Goal: Task Accomplishment & Management: Use online tool/utility

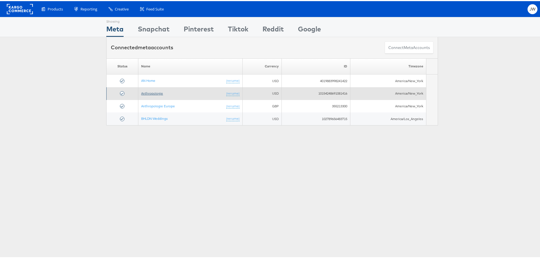
click at [146, 93] on link "Anthropologie" at bounding box center [152, 92] width 22 height 4
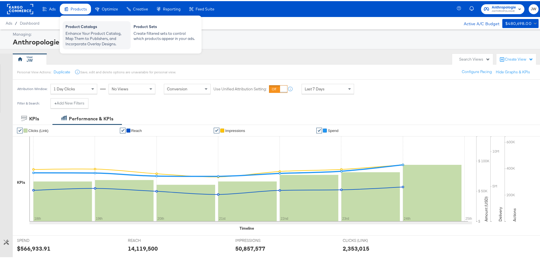
click at [91, 31] on div "Enhance Your Product Catalog, Map Them to Publishers, and Incorporate Overlay D…" at bounding box center [97, 38] width 62 height 16
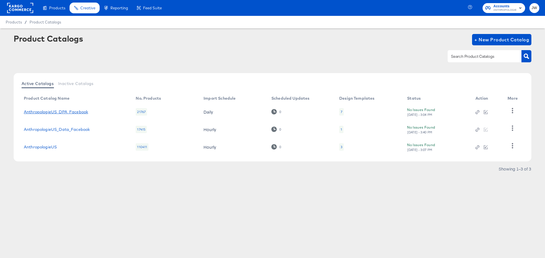
click at [68, 113] on link "AnthropologieUS_DPA_Facebook" at bounding box center [56, 112] width 64 height 5
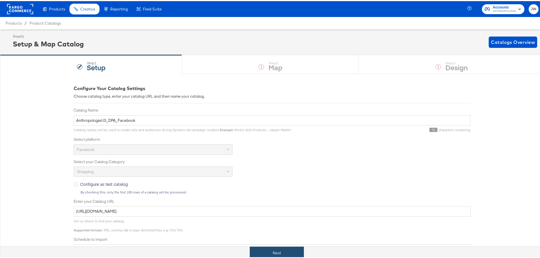
click at [300, 255] on button "Next" at bounding box center [277, 252] width 54 height 13
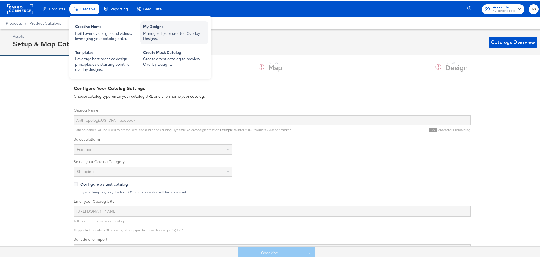
click at [181, 31] on div "Manage all your created Overlay Designs." at bounding box center [174, 35] width 62 height 10
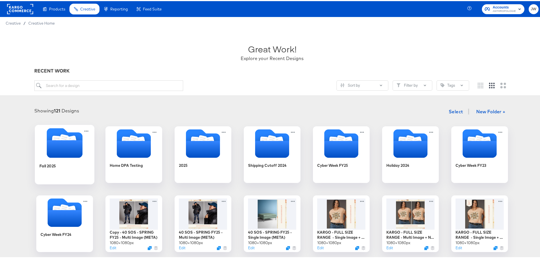
click at [61, 151] on icon "Folder" at bounding box center [65, 148] width 36 height 18
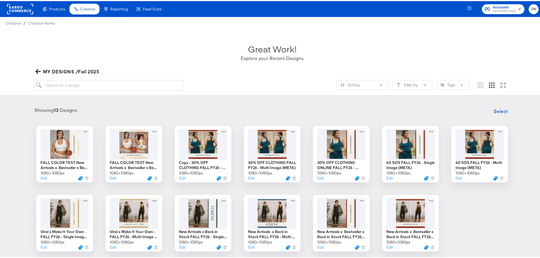
click at [37, 68] on icon "button" at bounding box center [37, 70] width 5 height 5
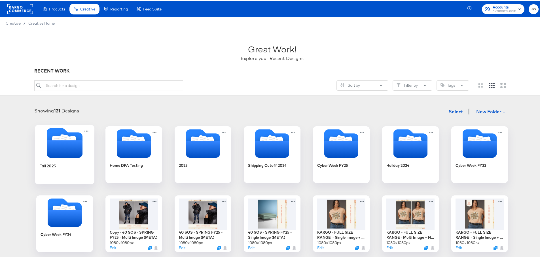
click at [69, 137] on icon "Folder" at bounding box center [72, 140] width 10 height 11
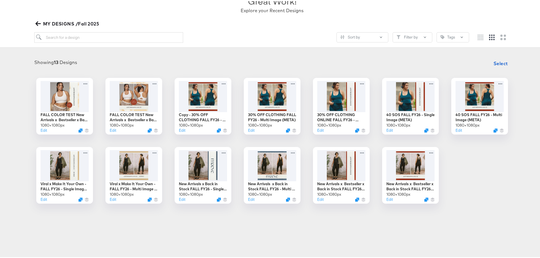
scroll to position [44, 0]
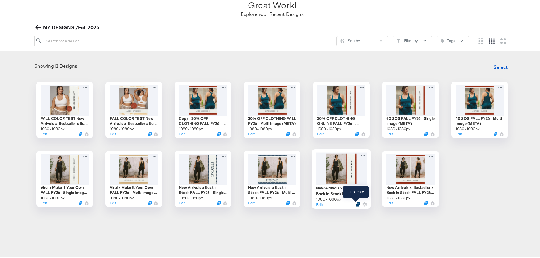
click at [356, 203] on icon "Duplicate" at bounding box center [358, 203] width 4 height 4
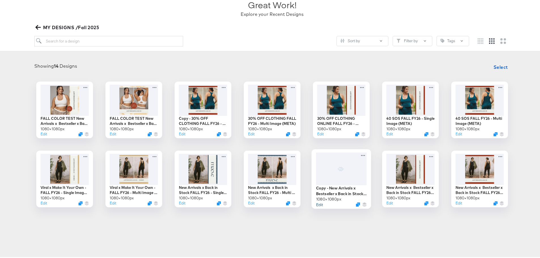
click at [320, 205] on button "Edit" at bounding box center [319, 203] width 7 height 5
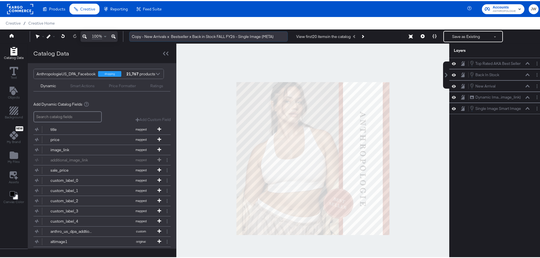
click at [144, 35] on input "Copy - New Arrivals x Bestseller x Back in Stock FALL FY26 - Single Image (META)" at bounding box center [208, 35] width 159 height 10
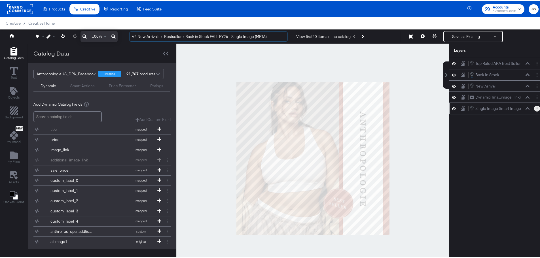
type input "V2 New Arrivals x Bestseller x Back in Stock FALL FY26 - Single Image (META)"
click at [535, 110] on button "Layer Options" at bounding box center [538, 108] width 6 height 6
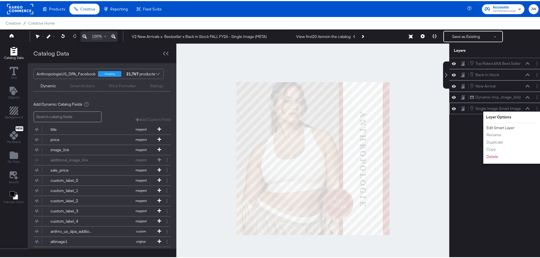
click at [502, 128] on button "Edit Smart Layer" at bounding box center [501, 127] width 29 height 6
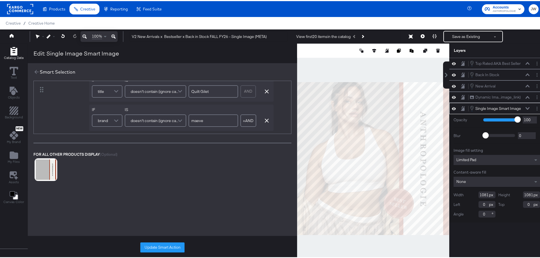
scroll to position [96, 0]
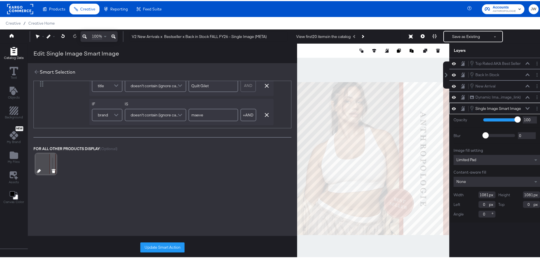
click at [38, 168] on icon at bounding box center [39, 170] width 4 height 4
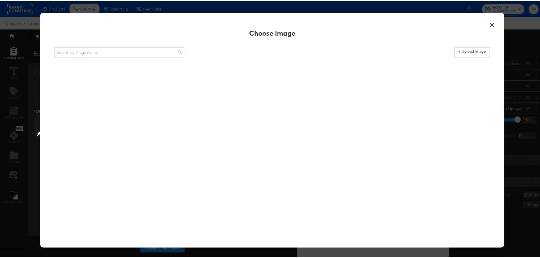
scroll to position [0, 0]
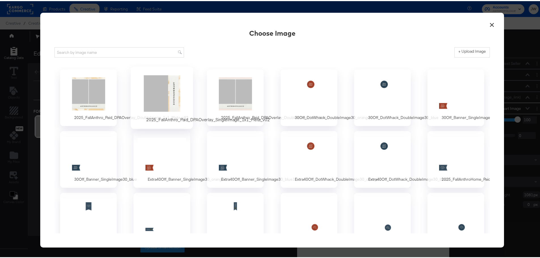
click at [171, 91] on div at bounding box center [162, 92] width 53 height 39
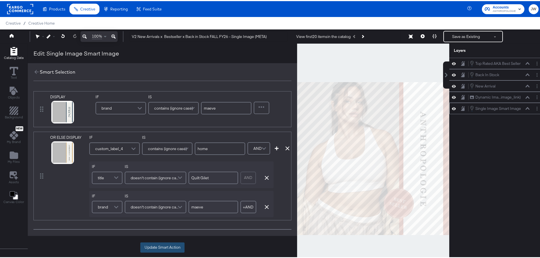
click at [162, 249] on button "Update Smart Action" at bounding box center [162, 247] width 44 height 10
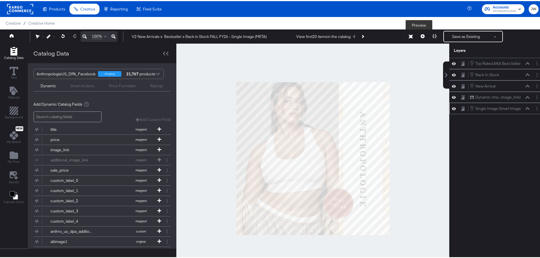
click at [421, 37] on icon at bounding box center [423, 35] width 4 height 4
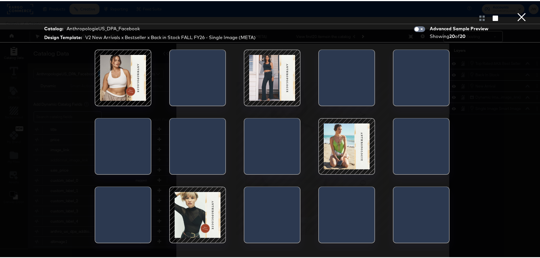
click at [126, 81] on div at bounding box center [123, 77] width 48 height 48
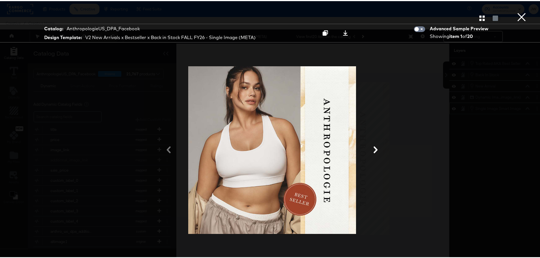
click at [374, 151] on icon at bounding box center [376, 149] width 4 height 7
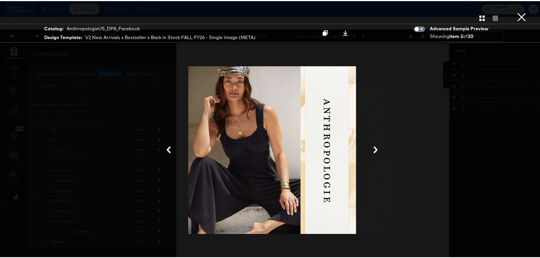
click at [374, 151] on icon at bounding box center [376, 149] width 4 height 7
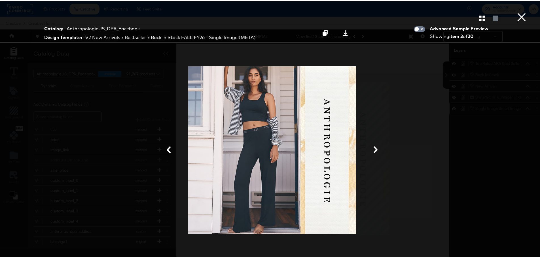
click at [374, 151] on icon at bounding box center [376, 149] width 4 height 7
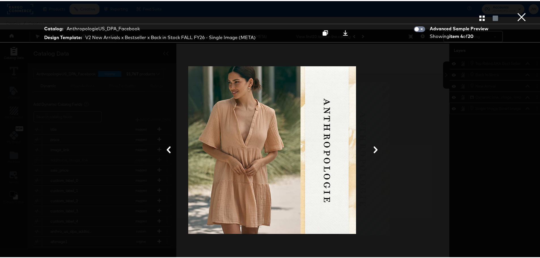
click at [374, 151] on icon at bounding box center [376, 149] width 4 height 7
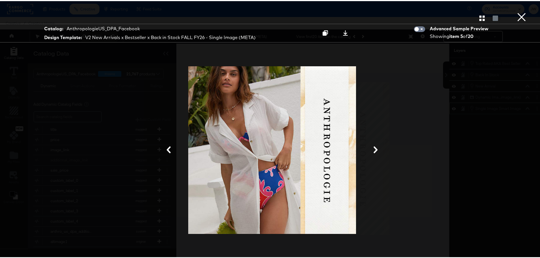
click at [374, 151] on icon at bounding box center [376, 149] width 4 height 7
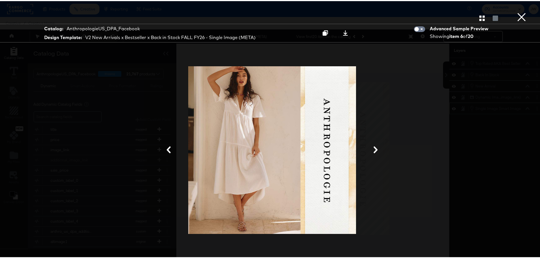
click at [374, 151] on icon at bounding box center [376, 149] width 4 height 7
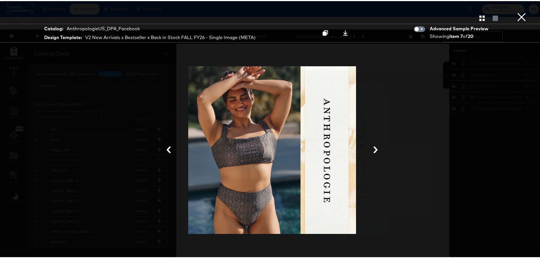
click at [374, 151] on icon at bounding box center [376, 149] width 4 height 7
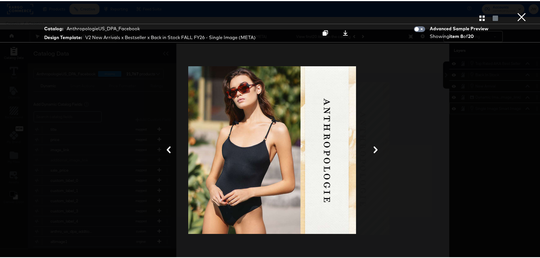
click at [374, 151] on icon at bounding box center [376, 149] width 4 height 7
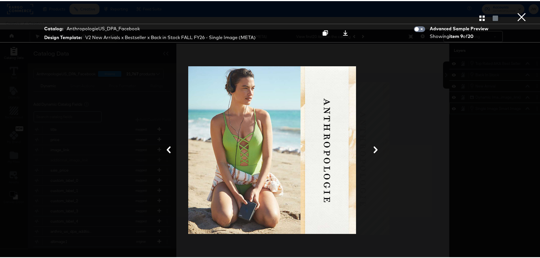
click at [516, 11] on button "×" at bounding box center [521, 5] width 11 height 11
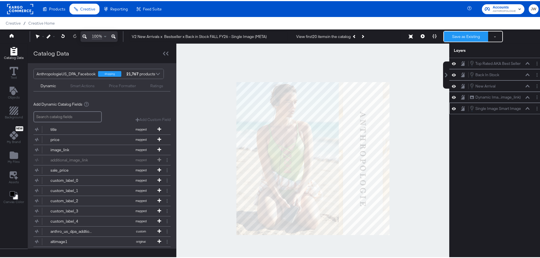
click at [465, 36] on button "Save as Existing" at bounding box center [466, 35] width 44 height 10
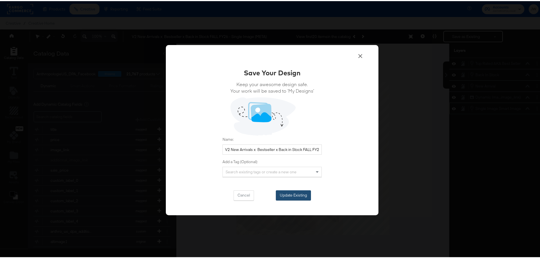
click at [295, 196] on button "Update Existing" at bounding box center [293, 195] width 35 height 10
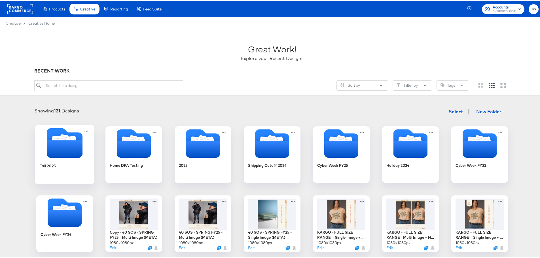
click at [67, 147] on icon "Folder" at bounding box center [65, 148] width 36 height 18
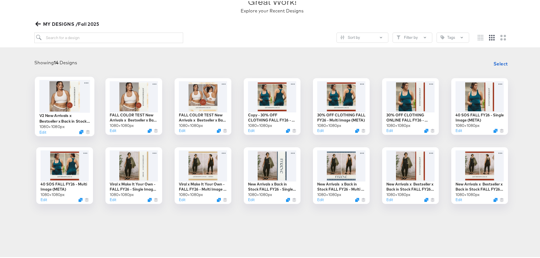
scroll to position [57, 0]
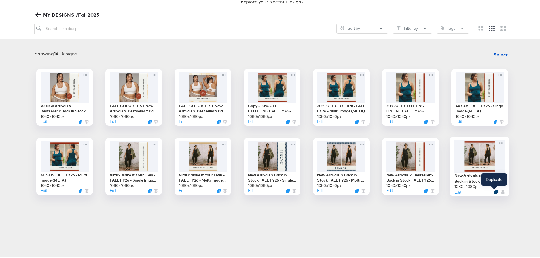
click at [495, 191] on icon "Duplicate" at bounding box center [497, 191] width 4 height 4
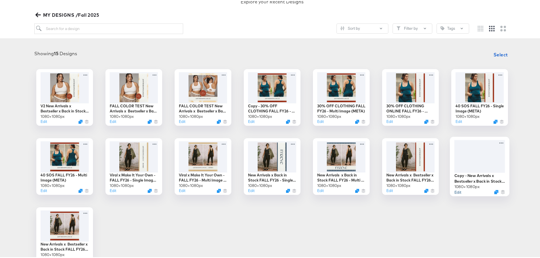
click at [457, 192] on button "Edit" at bounding box center [458, 190] width 7 height 5
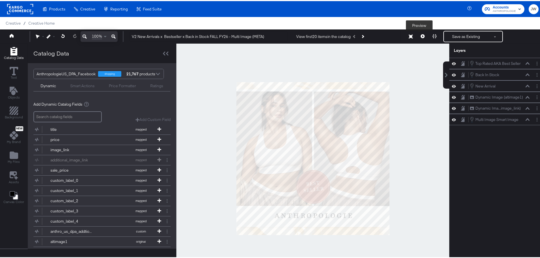
click at [417, 35] on button at bounding box center [423, 35] width 12 height 11
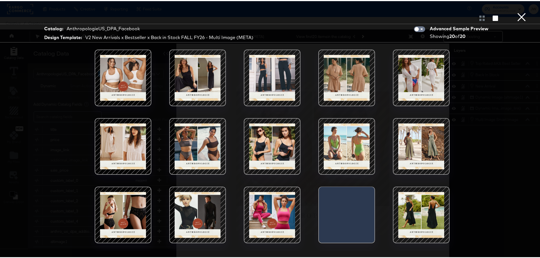
click at [517, 11] on button "×" at bounding box center [521, 5] width 11 height 11
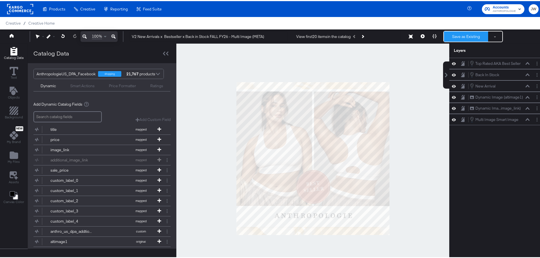
click at [468, 37] on button "Save as Existing" at bounding box center [466, 35] width 44 height 10
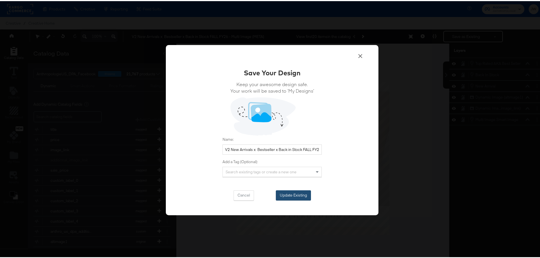
click at [294, 195] on button "Update Existing" at bounding box center [293, 195] width 35 height 10
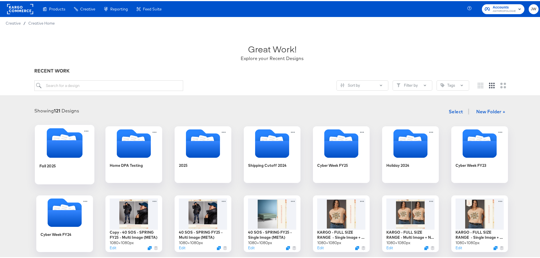
click at [55, 153] on icon "Folder" at bounding box center [65, 148] width 36 height 18
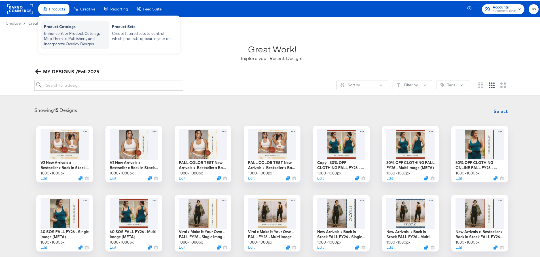
click at [73, 39] on div "Enhance Your Product Catalog, Map Them to Publishers, and Incorporate Overlay D…" at bounding box center [75, 38] width 62 height 16
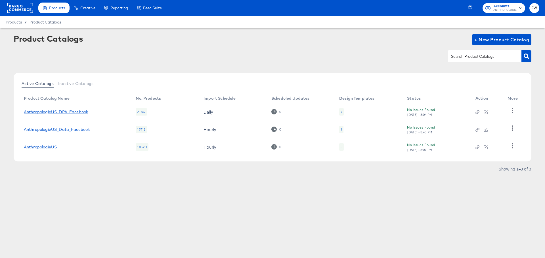
click at [83, 111] on link "AnthropologieUS_DPA_Facebook" at bounding box center [56, 112] width 64 height 5
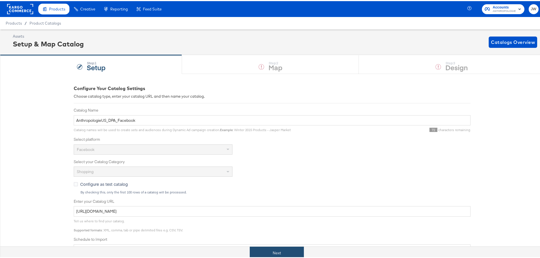
click at [293, 257] on button "Next" at bounding box center [277, 252] width 54 height 13
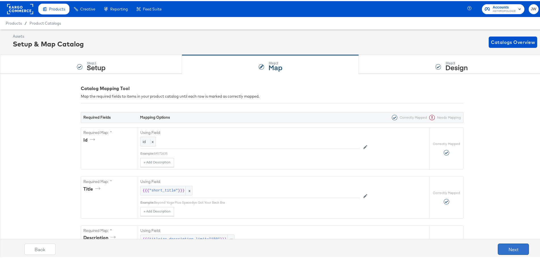
click at [520, 253] on button "Next" at bounding box center [513, 248] width 31 height 11
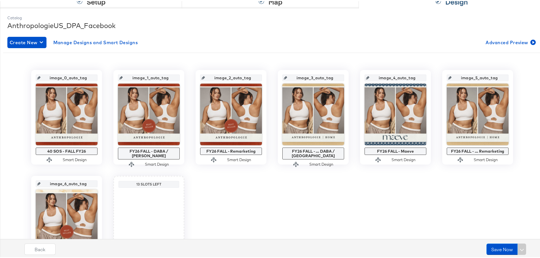
scroll to position [57, 0]
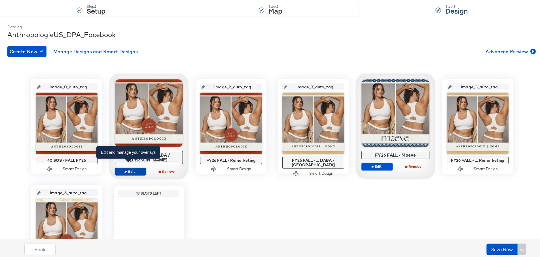
click at [133, 169] on span "Edit" at bounding box center [130, 171] width 26 height 4
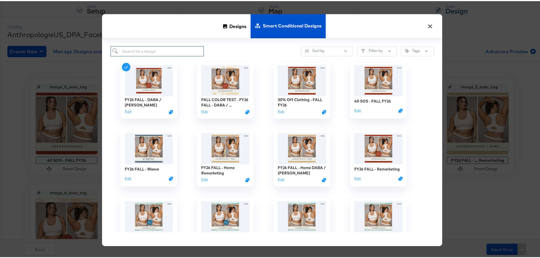
click at [157, 45] on input "search" at bounding box center [157, 50] width 93 height 10
type input "v"
click at [431, 26] on button "×" at bounding box center [430, 24] width 10 height 10
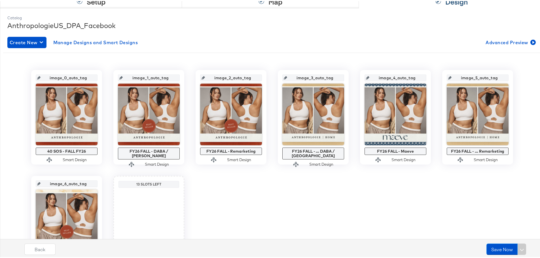
scroll to position [33, 0]
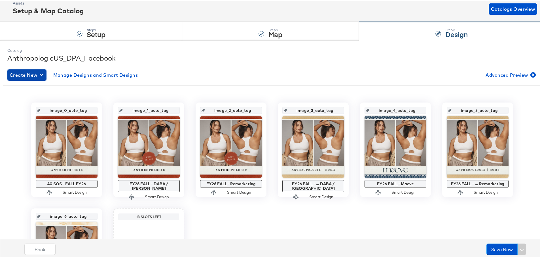
click at [26, 76] on span "Create New" at bounding box center [27, 74] width 35 height 8
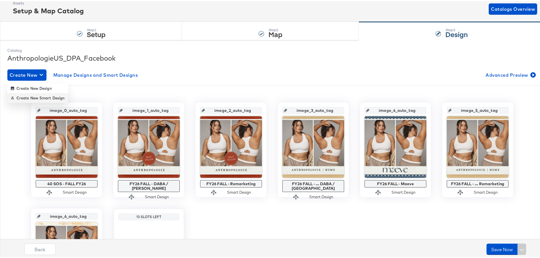
click at [59, 98] on div "Create New Smart Design" at bounding box center [38, 97] width 54 height 5
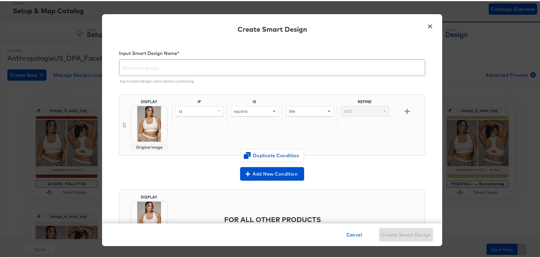
click at [209, 67] on input "text" at bounding box center [272, 64] width 306 height 16
paste input "FY26 FALL - DABA / SADA"
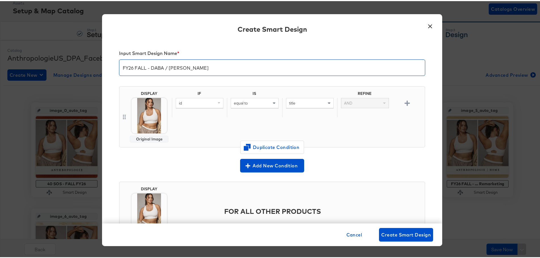
click at [120, 67] on input "FY26 FALL - DABA / SADA" at bounding box center [272, 64] width 306 height 16
drag, startPoint x: 144, startPoint y: 65, endPoint x: 147, endPoint y: 71, distance: 6.3
click at [144, 66] on input "FY26 FALL - DABA / SADA" at bounding box center [272, 64] width 306 height 16
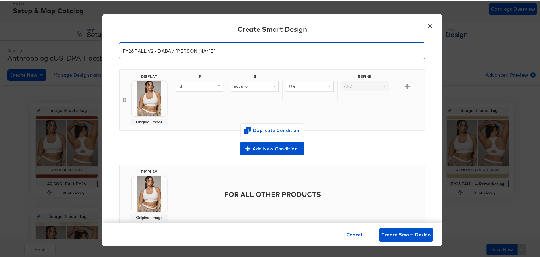
scroll to position [0, 0]
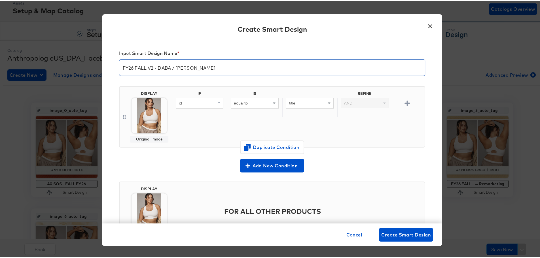
type input "FY26 FALL V2 - DABA / SADA"
click at [202, 104] on div "id" at bounding box center [199, 102] width 47 height 10
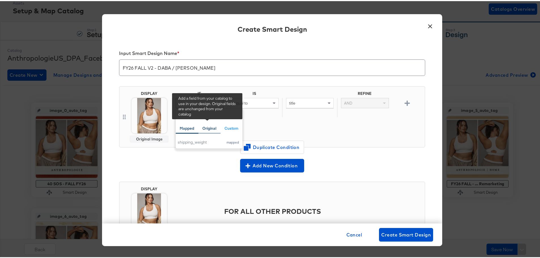
click at [205, 125] on div "Original" at bounding box center [210, 127] width 14 height 5
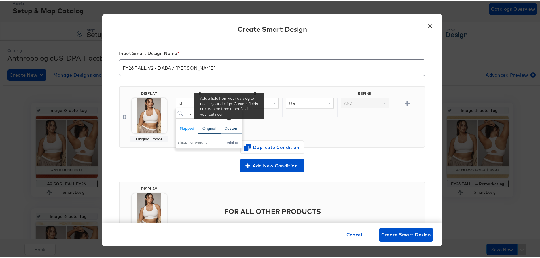
click at [232, 128] on div "Custom" at bounding box center [232, 127] width 14 height 5
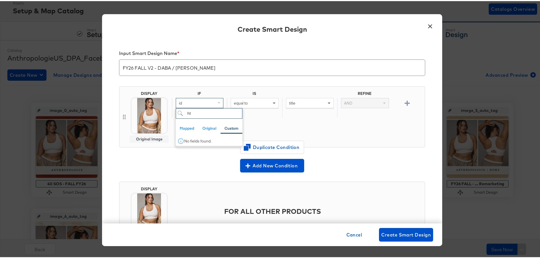
click at [200, 112] on input "ht" at bounding box center [209, 112] width 67 height 10
drag, startPoint x: 204, startPoint y: 111, endPoint x: 207, endPoint y: 115, distance: 5.0
click at [189, 112] on input "ht" at bounding box center [209, 112] width 67 height 10
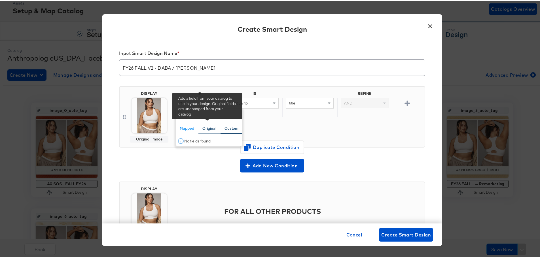
click at [208, 128] on div "Original" at bounding box center [210, 127] width 14 height 5
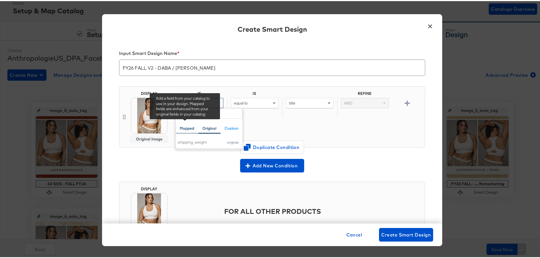
click at [192, 127] on div "Mapped" at bounding box center [187, 127] width 14 height 5
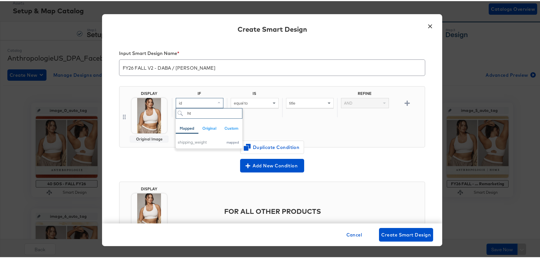
click at [215, 114] on input "ht" at bounding box center [209, 112] width 67 height 10
type input "h"
type input "add"
click at [197, 141] on div "additional_image_link" at bounding box center [199, 141] width 43 height 5
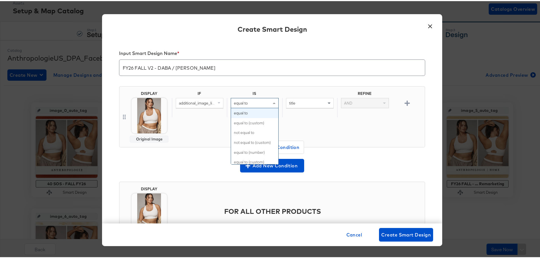
click at [254, 106] on div "equal to" at bounding box center [254, 102] width 47 height 10
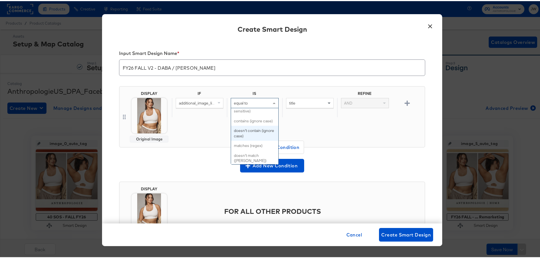
scroll to position [227, 0]
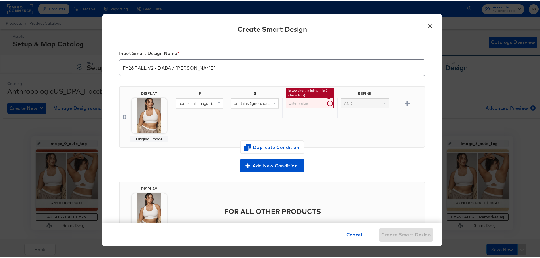
click at [291, 103] on input "text" at bounding box center [310, 102] width 48 height 10
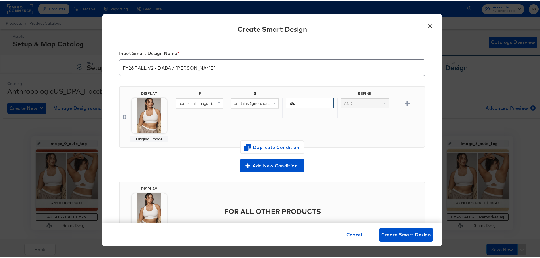
type input "http"
click at [373, 174] on div "Input Smart Design Name * FY26 FALL V2 - DABA / SADA DISPLAY Original Image IF …" at bounding box center [272, 131] width 340 height 184
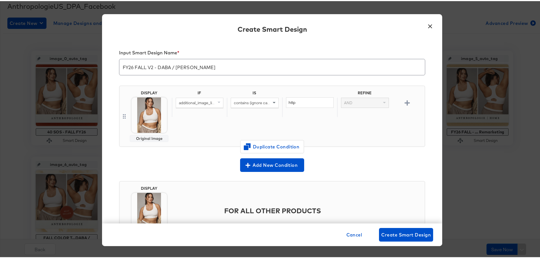
scroll to position [0, 0]
click at [123, 115] on icon at bounding box center [124, 116] width 5 height 7
click at [149, 115] on img at bounding box center [149, 114] width 35 height 35
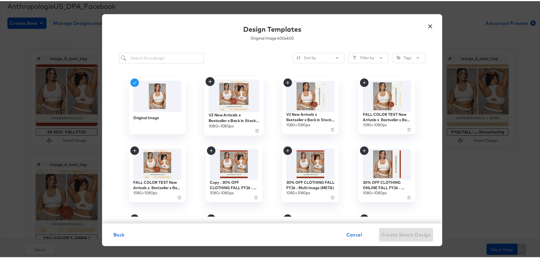
click at [234, 99] on img at bounding box center [234, 95] width 51 height 33
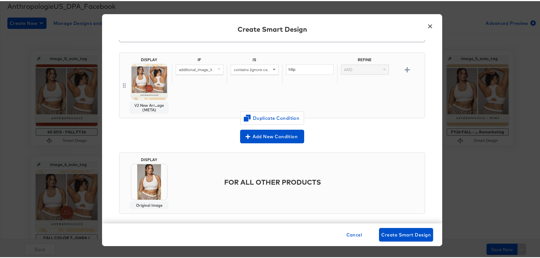
scroll to position [39, 0]
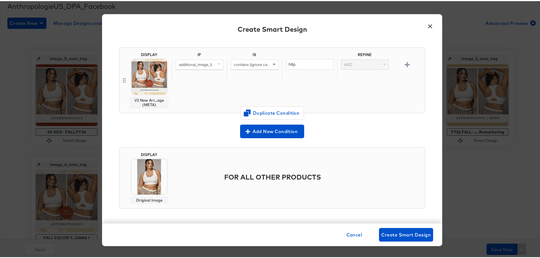
click at [150, 193] on img at bounding box center [149, 175] width 35 height 35
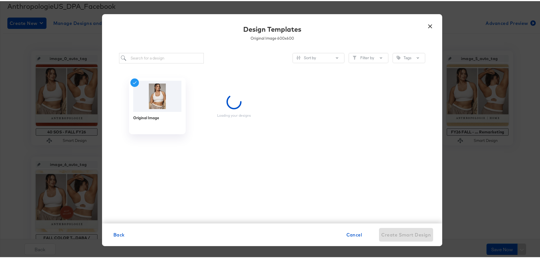
scroll to position [0, 0]
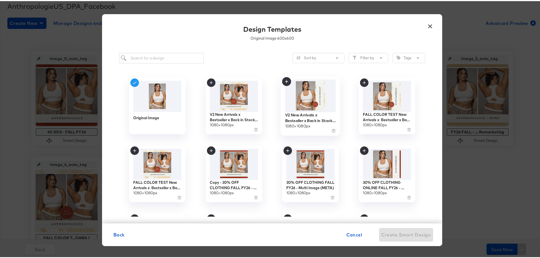
click at [310, 95] on img at bounding box center [310, 95] width 51 height 33
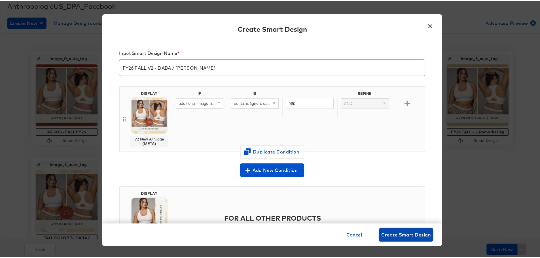
click at [422, 234] on span "Create Smart Design" at bounding box center [407, 234] width 50 height 8
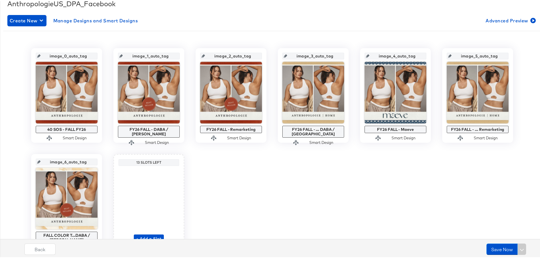
scroll to position [33, 0]
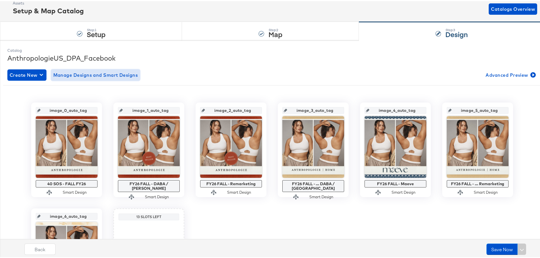
click at [122, 76] on span "Manage Designs and Smart Designs" at bounding box center [95, 74] width 85 height 8
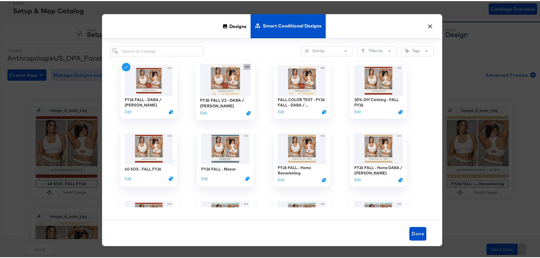
click at [245, 67] on icon at bounding box center [247, 66] width 7 height 6
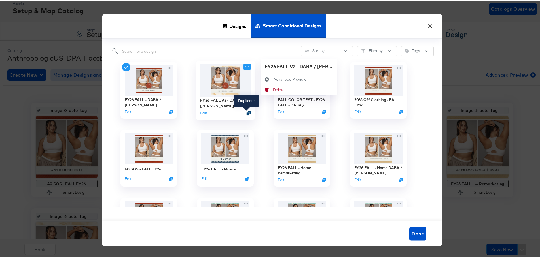
click at [247, 112] on icon "Duplicate" at bounding box center [249, 112] width 4 height 4
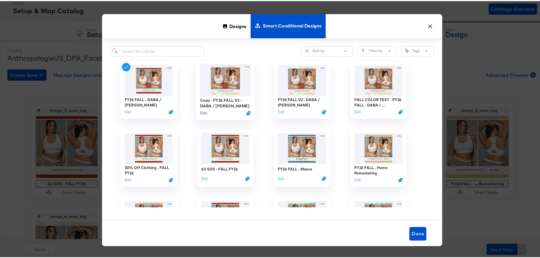
click at [203, 111] on button "Edit" at bounding box center [203, 112] width 7 height 5
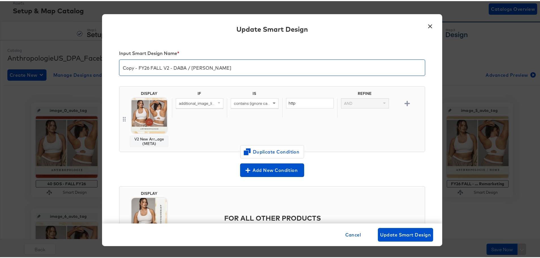
drag, startPoint x: 135, startPoint y: 68, endPoint x: 106, endPoint y: 70, distance: 29.3
click at [111, 69] on div "Input Smart Design Name * Copy - FY26 FALL V2 - DABA / SADA DISPLAY V2 New Arr.…" at bounding box center [272, 131] width 340 height 184
click at [205, 65] on input "FY26 FALL V2 - DABA / SADA" at bounding box center [272, 64] width 306 height 16
type input "FY26 FALL V2 - Remarketing"
click at [421, 234] on span "Update Smart Design" at bounding box center [405, 234] width 51 height 8
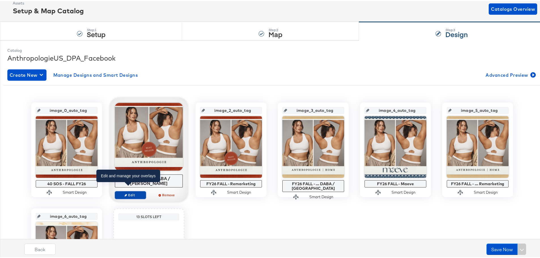
click at [134, 192] on span "Edit" at bounding box center [130, 194] width 26 height 4
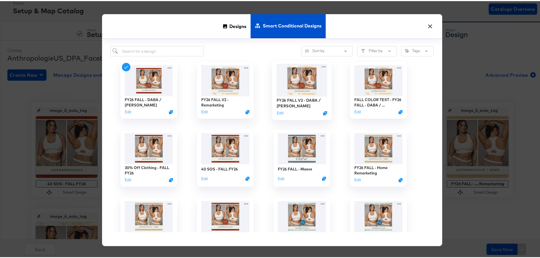
click at [294, 80] on img at bounding box center [302, 79] width 51 height 33
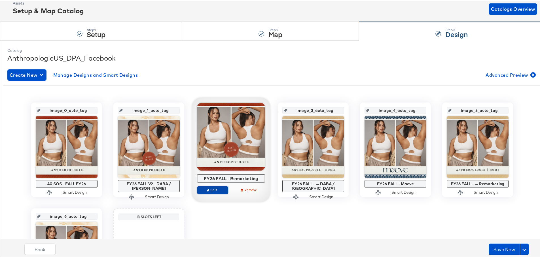
click at [211, 189] on span "Edit" at bounding box center [213, 189] width 26 height 4
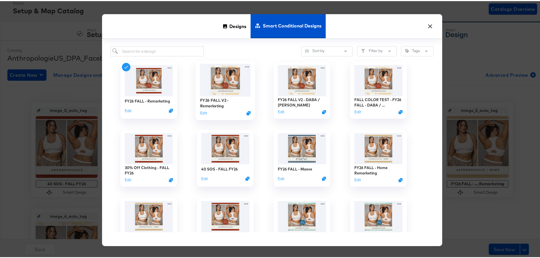
click at [232, 80] on img at bounding box center [225, 79] width 51 height 33
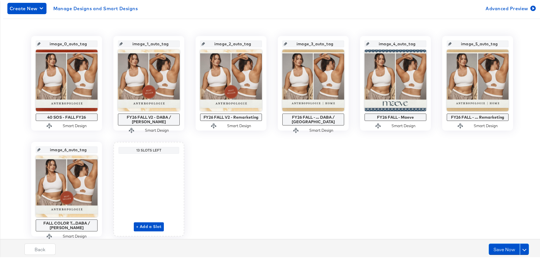
scroll to position [90, 0]
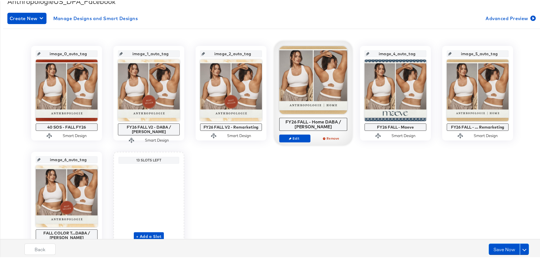
click at [531, 84] on div "image_0_auto_tag 40 SOS - FALL FY26 Smart Design image_1_auto_tag FY26 FALL V2 …" at bounding box center [272, 145] width 538 height 201
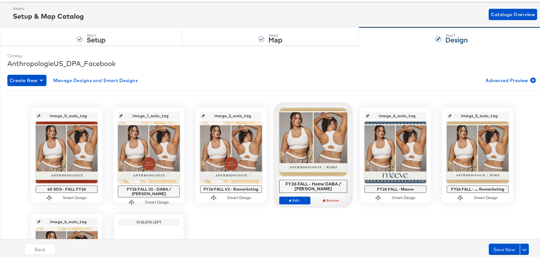
scroll to position [113, 0]
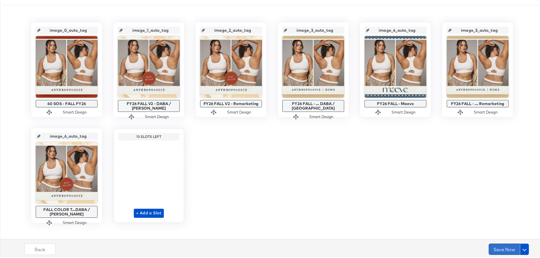
click at [492, 249] on button "Save Now" at bounding box center [504, 248] width 31 height 11
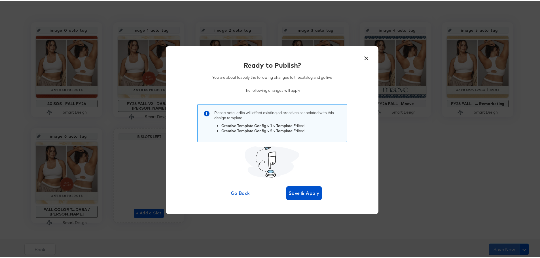
scroll to position [0, 0]
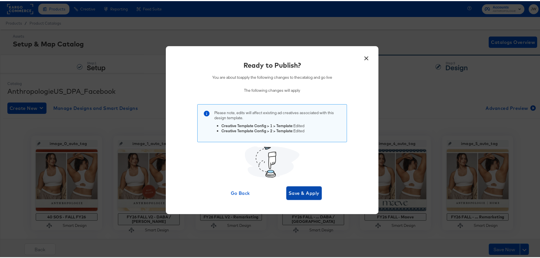
click at [310, 195] on span "Save & Apply" at bounding box center [304, 192] width 31 height 8
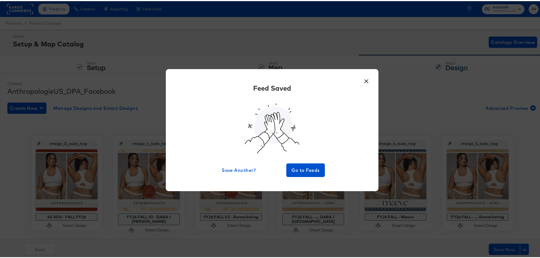
click at [365, 81] on button "×" at bounding box center [366, 79] width 10 height 10
